Goal: Obtain resource: Download file/media

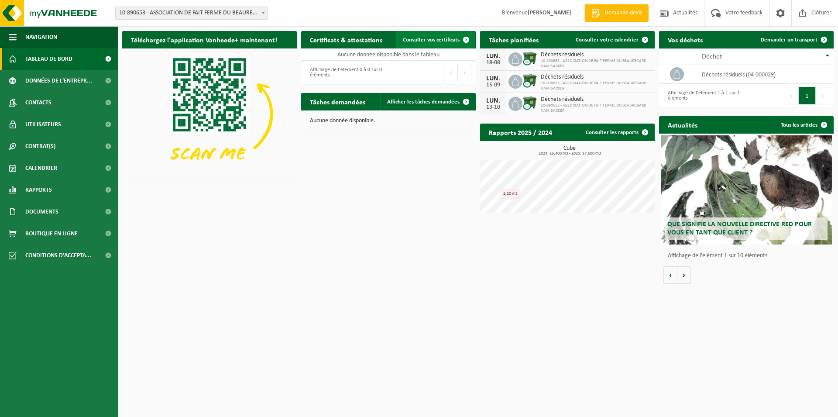
click at [469, 39] on span at bounding box center [465, 39] width 17 height 17
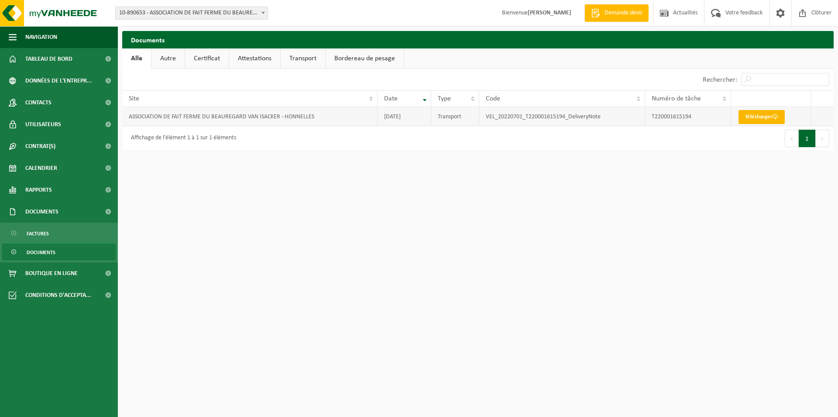
click at [761, 118] on link "Télécharger" at bounding box center [761, 117] width 46 height 14
click at [60, 57] on span "Tableau de bord" at bounding box center [48, 59] width 47 height 22
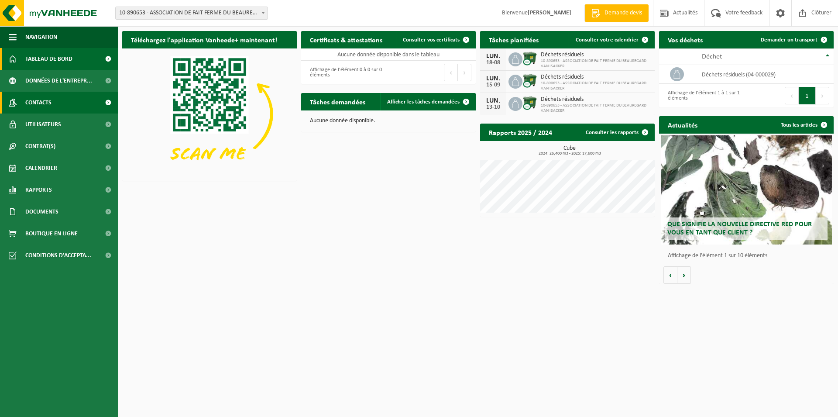
click at [49, 104] on span "Contacts" at bounding box center [38, 103] width 26 height 22
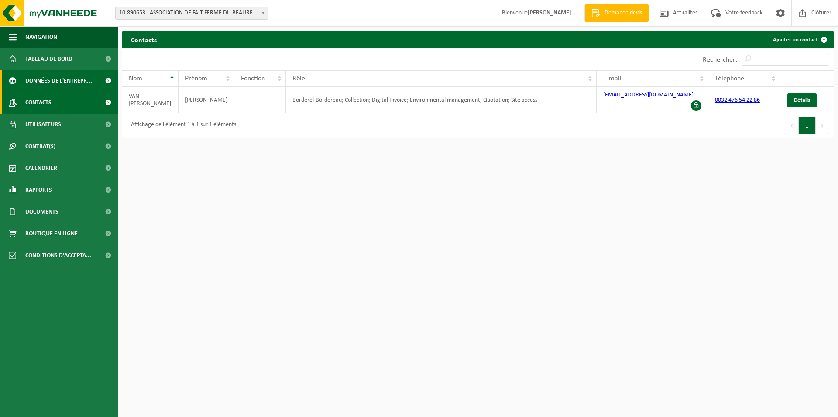
click at [54, 83] on span "Données de l'entrepr..." at bounding box center [58, 81] width 67 height 22
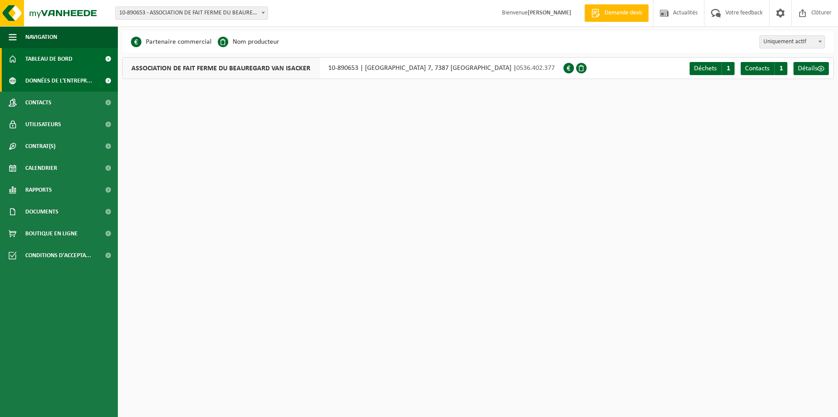
click at [64, 59] on span "Tableau de bord" at bounding box center [48, 59] width 47 height 22
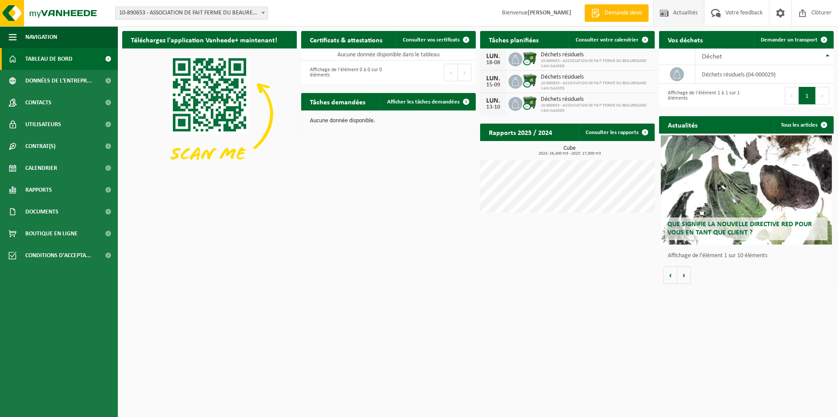
click at [686, 18] on span "Actualités" at bounding box center [685, 13] width 29 height 26
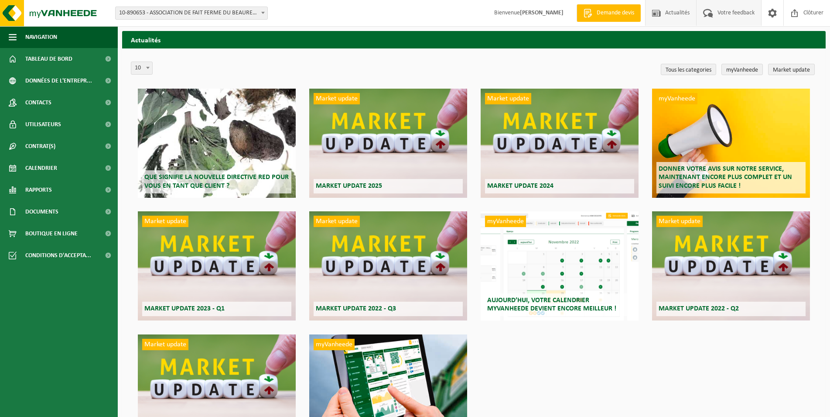
click at [719, 15] on span "Votre feedback" at bounding box center [735, 13] width 41 height 26
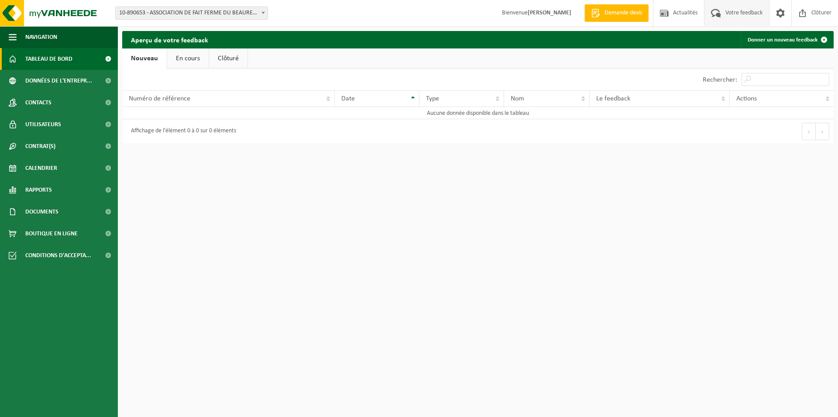
click at [41, 57] on span "Tableau de bord" at bounding box center [48, 59] width 47 height 22
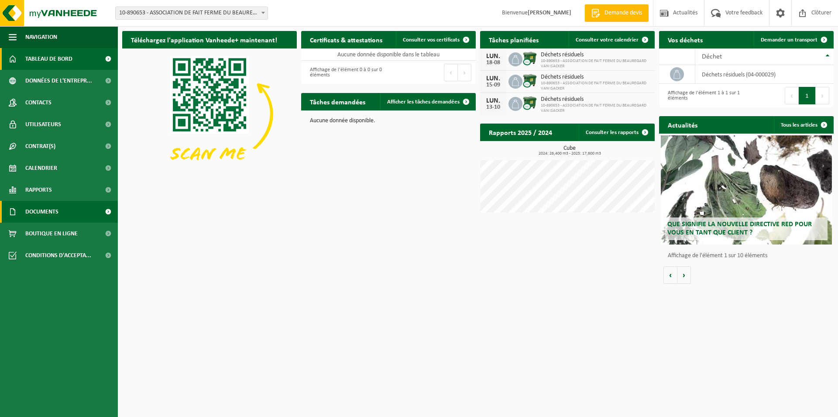
click at [42, 212] on span "Documents" at bounding box center [41, 212] width 33 height 22
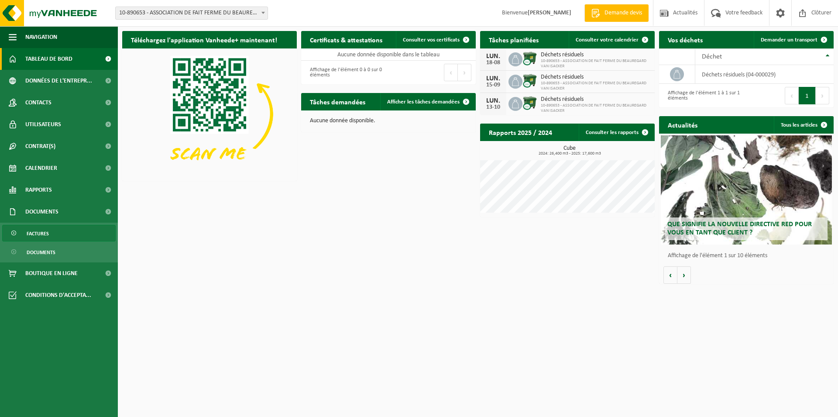
click at [46, 230] on span "Factures" at bounding box center [38, 233] width 22 height 17
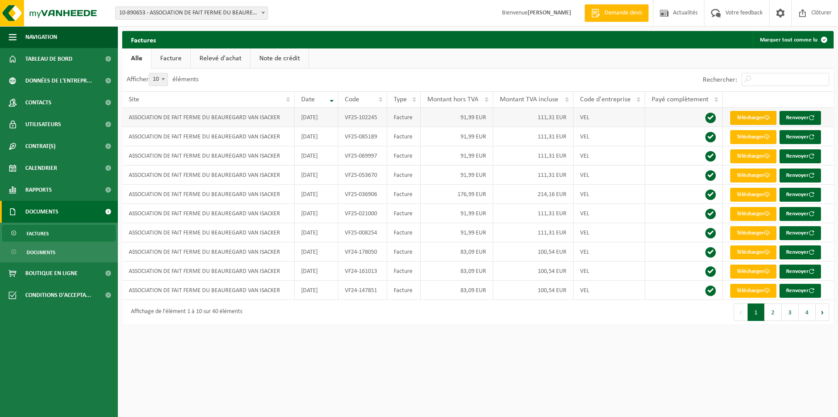
click at [757, 117] on link "Télécharger" at bounding box center [753, 118] width 46 height 14
click at [61, 59] on span "Tableau de bord" at bounding box center [48, 59] width 47 height 22
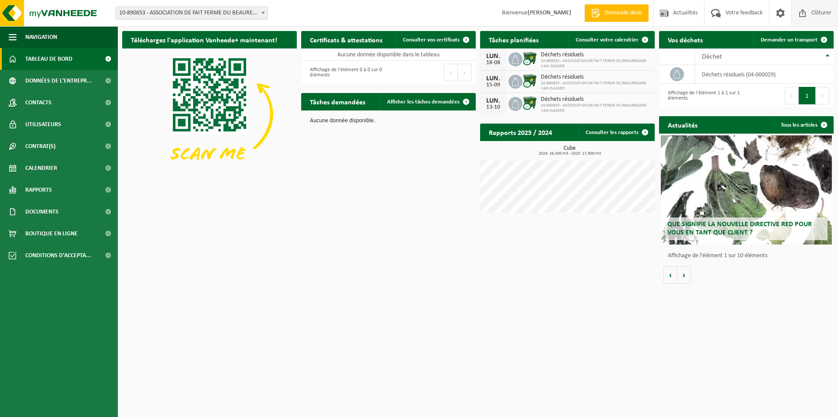
click at [816, 17] on span "Clôturer" at bounding box center [821, 13] width 24 height 26
